Goal: Transaction & Acquisition: Download file/media

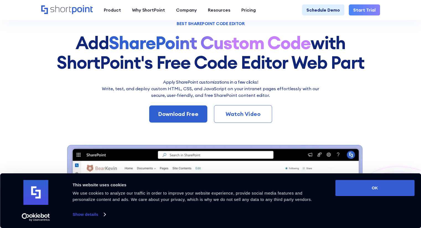
scroll to position [46, 0]
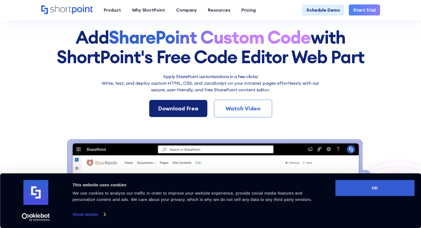
click at [201, 104] on link "Download Free" at bounding box center [178, 108] width 58 height 17
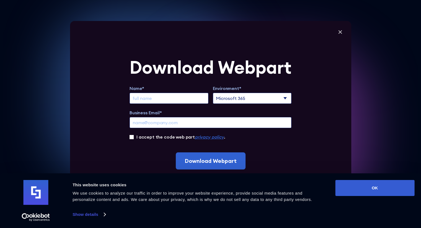
click at [188, 97] on input "Extend Trial" at bounding box center [168, 98] width 79 height 11
type input "g"
type input "gokhan"
click at [232, 94] on select "Microsoft 365 SharePoint Online SharePoint 2019 (On-Premise)" at bounding box center [252, 98] width 79 height 11
select select "SharePoint 2019 (On-Premise)"
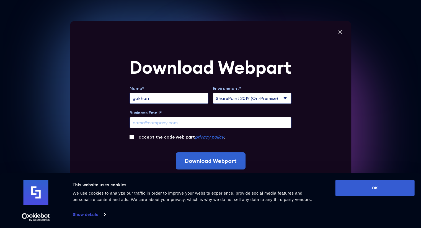
click at [215, 93] on select "Microsoft 365 SharePoint Online SharePoint 2019 (On-Premise)" at bounding box center [252, 98] width 79 height 11
click at [197, 123] on input "Business Email*" at bounding box center [210, 122] width 162 height 11
type input "[EMAIL_ADDRESS][DOMAIN_NAME]"
drag, startPoint x: 181, startPoint y: 121, endPoint x: 119, endPoint y: 119, distance: 62.8
click at [119, 119] on div "Download Webpart Name* gokhan Environment* Microsoft 365 SharePoint Online Shar…" at bounding box center [210, 114] width 281 height 187
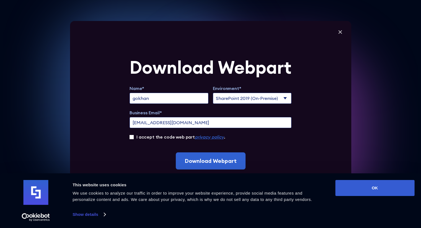
click at [133, 139] on input "I accept the code web part privacy policy ." at bounding box center [131, 137] width 4 height 4
checkbox input "true"
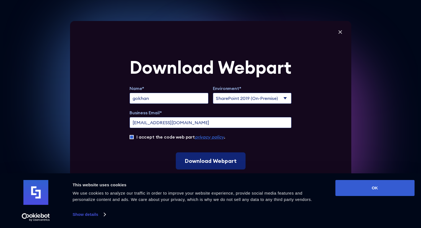
click at [209, 164] on input "Download Webpart" at bounding box center [211, 161] width 70 height 17
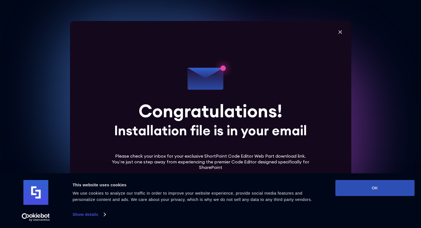
scroll to position [92, 0]
click at [361, 184] on button "OK" at bounding box center [374, 188] width 79 height 16
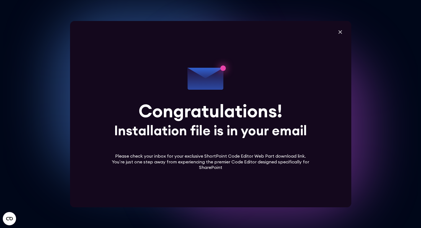
scroll to position [129, 0]
click at [193, 95] on icon at bounding box center [211, 114] width 142 height 142
drag, startPoint x: 149, startPoint y: 153, endPoint x: 205, endPoint y: 156, distance: 55.7
click at [197, 156] on icon at bounding box center [211, 114] width 142 height 142
drag, startPoint x: 216, startPoint y: 155, endPoint x: 233, endPoint y: 158, distance: 17.6
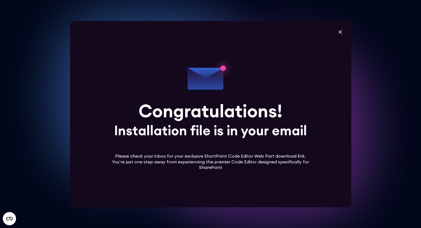
click at [233, 158] on icon at bounding box center [211, 114] width 142 height 142
